Goal: Communication & Community: Share content

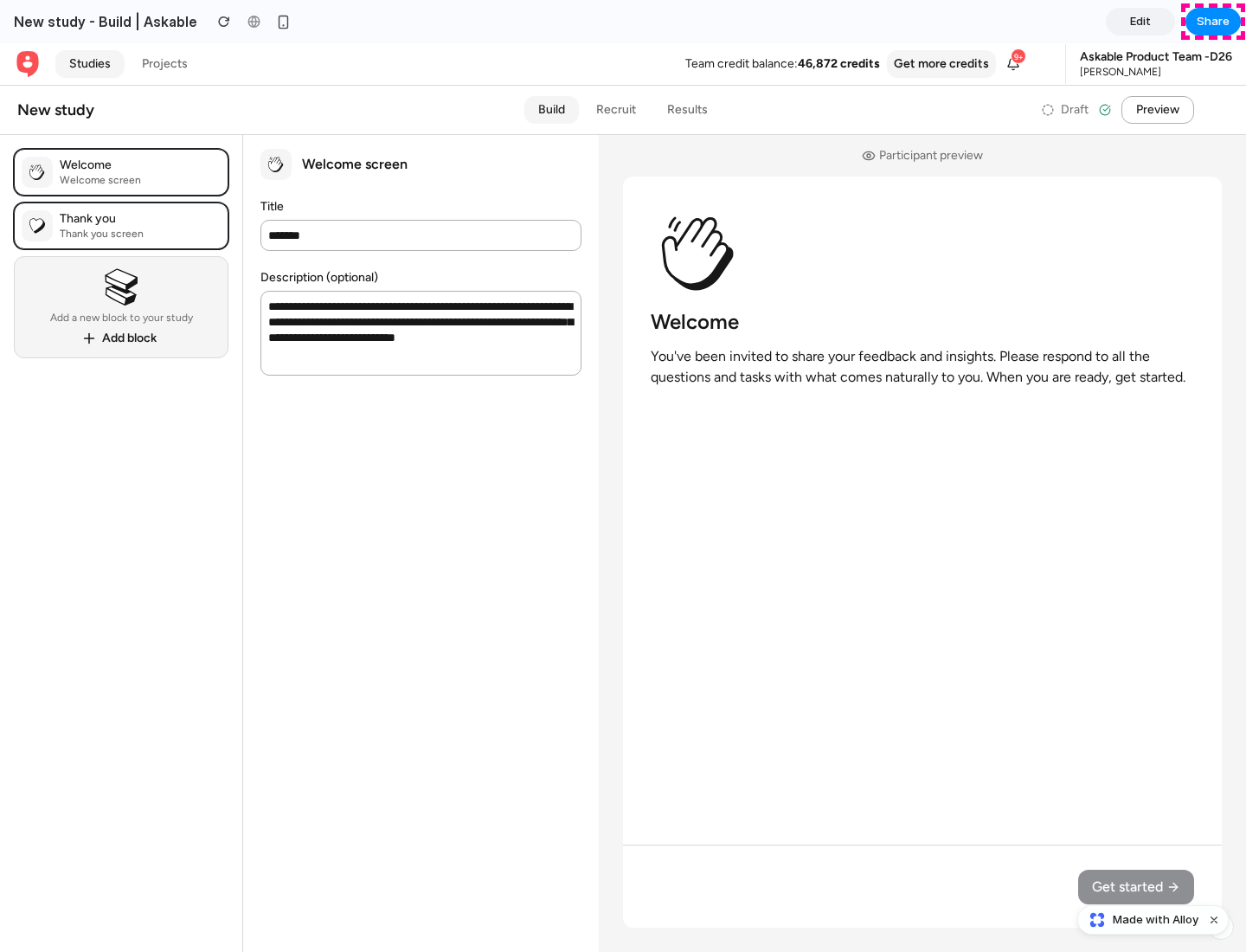
click at [1213, 22] on span "Share" at bounding box center [1213, 21] width 33 height 17
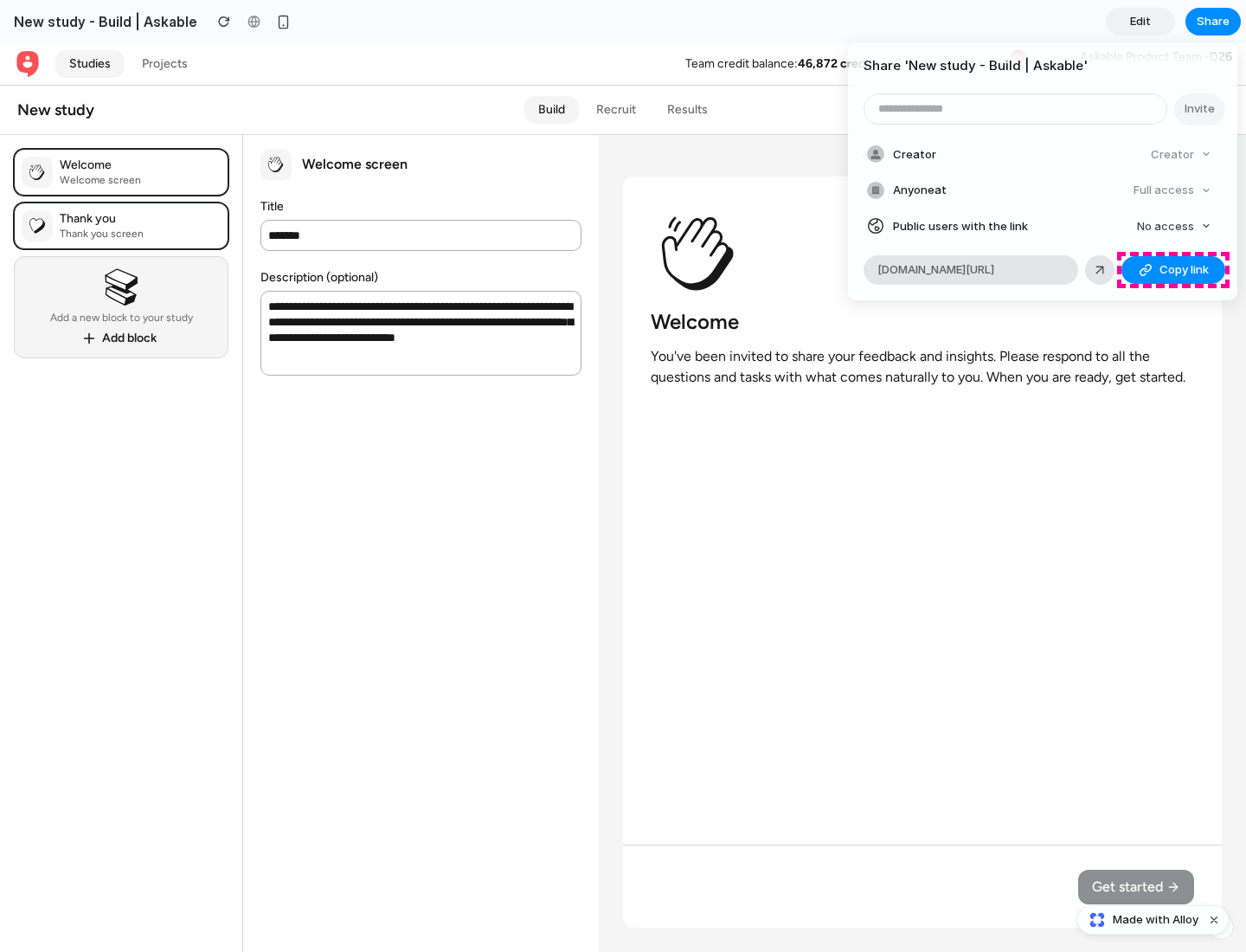
click at [1174, 270] on span "Copy link" at bounding box center [1185, 269] width 49 height 17
click at [1155, 920] on div "Share ' New study - Build | Askable ' Invite Creator Creator Anyone at Full acc…" at bounding box center [623, 476] width 1246 height 952
